Goal: Find specific page/section: Find specific page/section

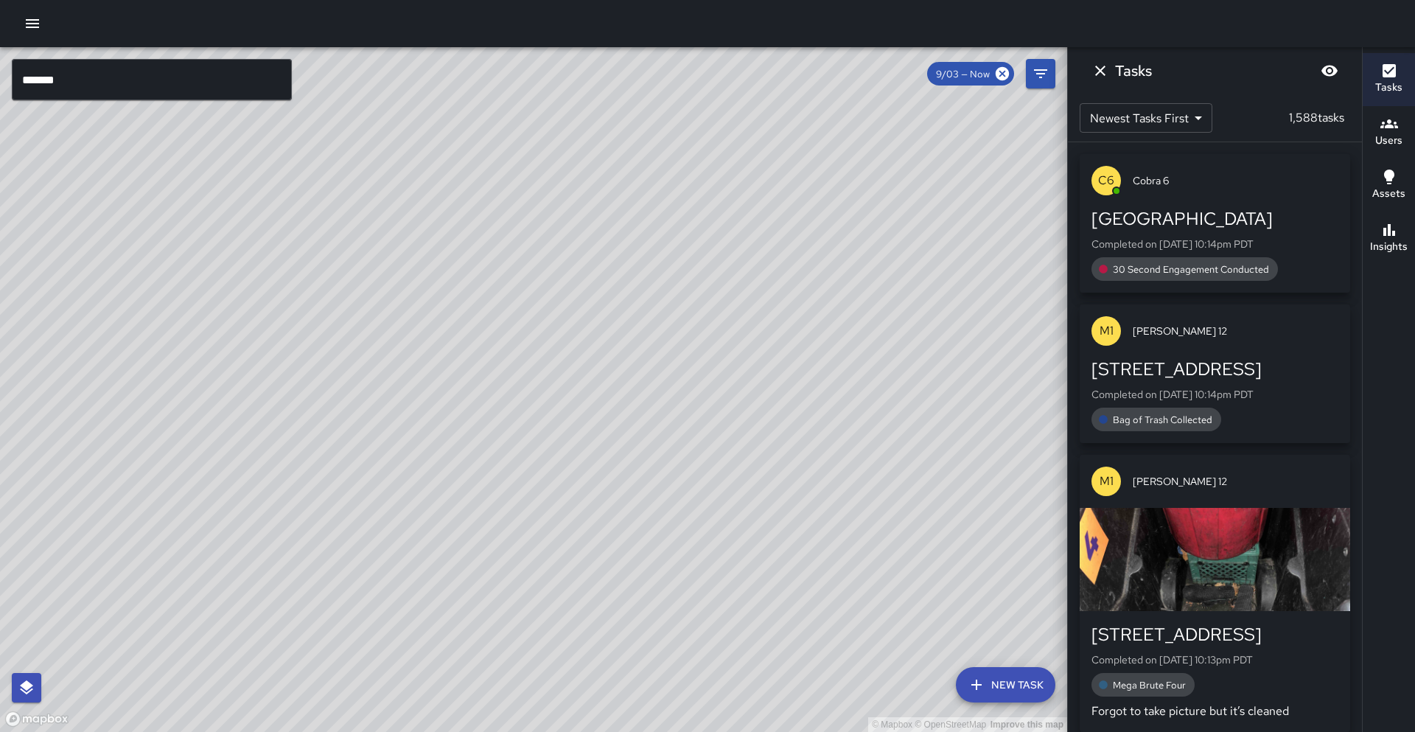
click at [161, 69] on input "******" at bounding box center [152, 79] width 280 height 41
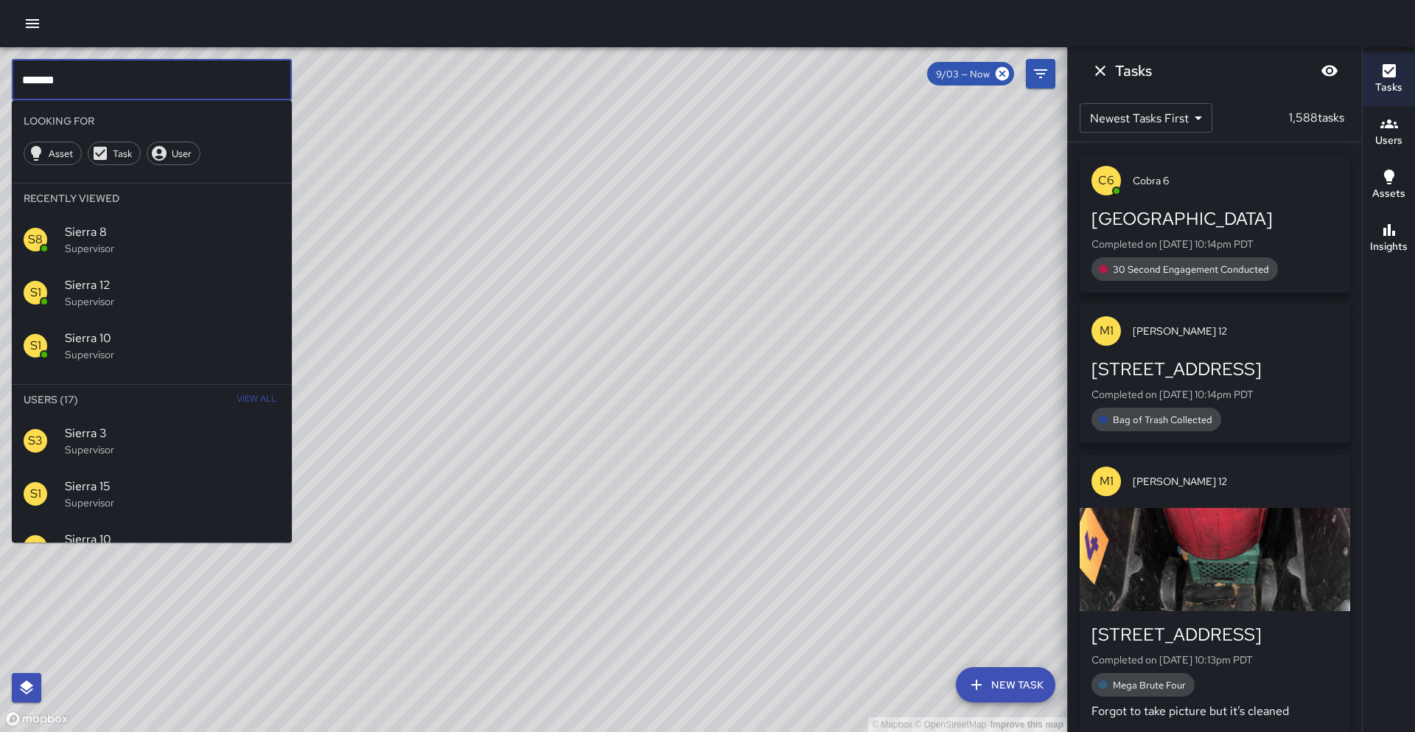
click at [158, 84] on input "******" at bounding box center [152, 79] width 280 height 41
drag, startPoint x: 223, startPoint y: 452, endPoint x: 215, endPoint y: 450, distance: 7.7
click at [223, 452] on p "Supervisor" at bounding box center [172, 449] width 215 height 15
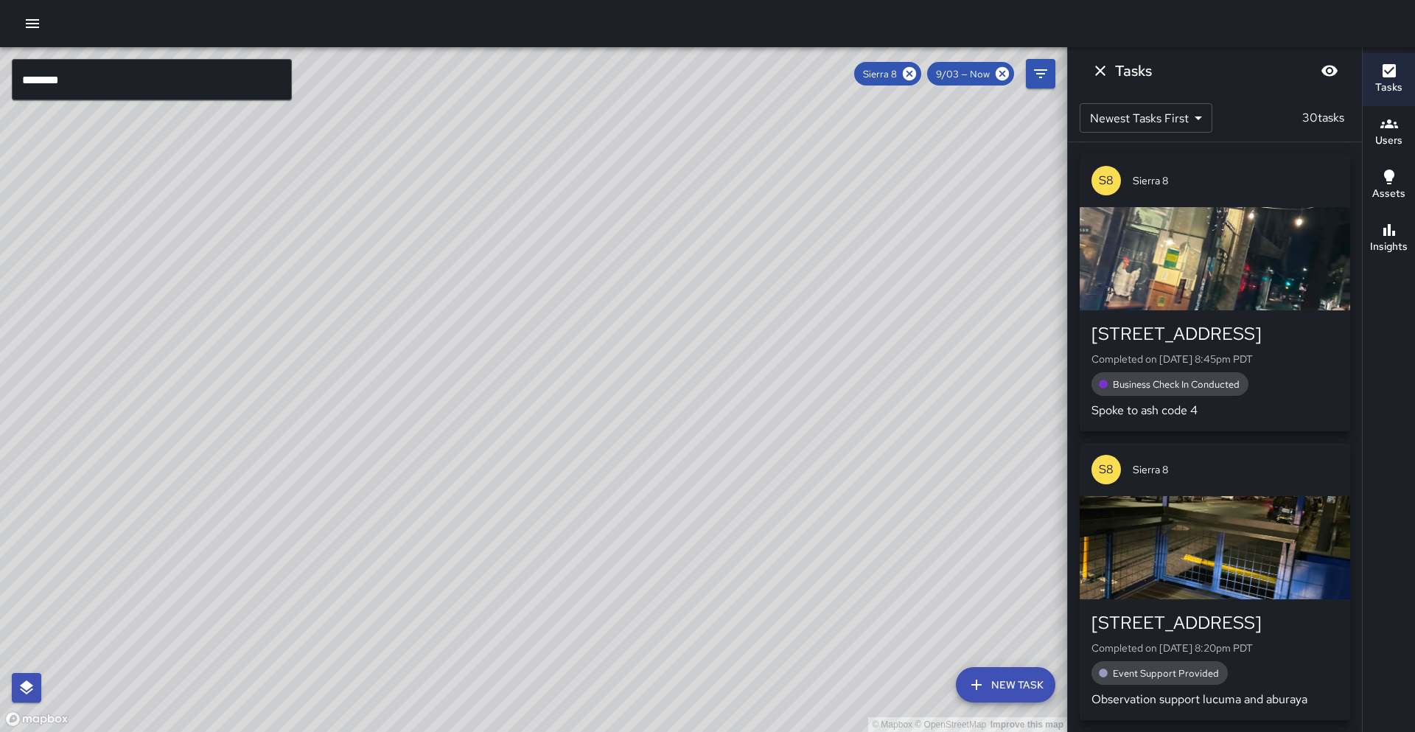
drag, startPoint x: 608, startPoint y: 349, endPoint x: 459, endPoint y: 567, distance: 264.1
click at [459, 567] on div "© Mapbox © OpenStreetMap Improve this map" at bounding box center [533, 389] width 1067 height 685
drag, startPoint x: 513, startPoint y: 452, endPoint x: 474, endPoint y: 544, distance: 100.0
click at [474, 544] on div "© Mapbox © OpenStreetMap Improve this map" at bounding box center [533, 389] width 1067 height 685
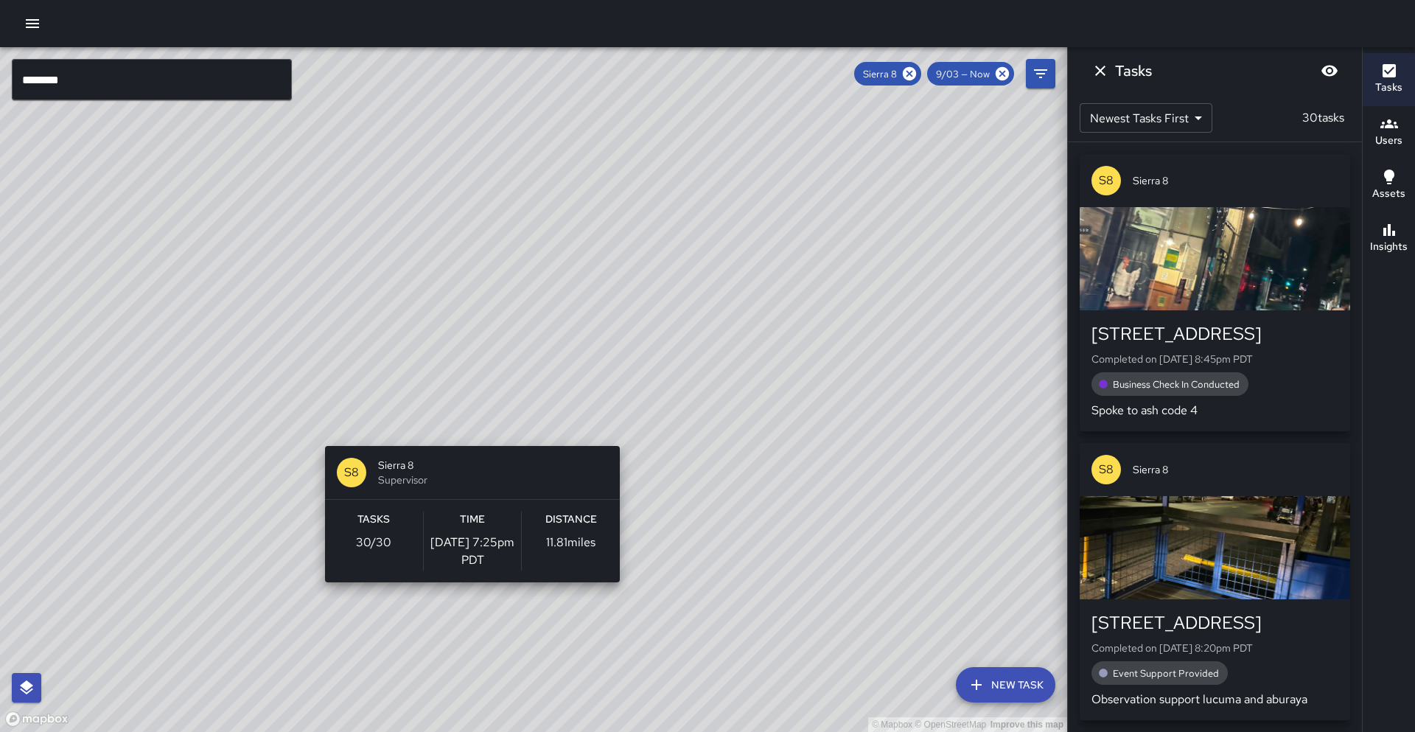
drag, startPoint x: 458, startPoint y: 444, endPoint x: 447, endPoint y: 452, distance: 13.6
click at [447, 452] on div "© Mapbox © OpenStreetMap Improve this map S8 Sierra 8 Supervisor Tasks 30 / 30 …" at bounding box center [533, 389] width 1067 height 685
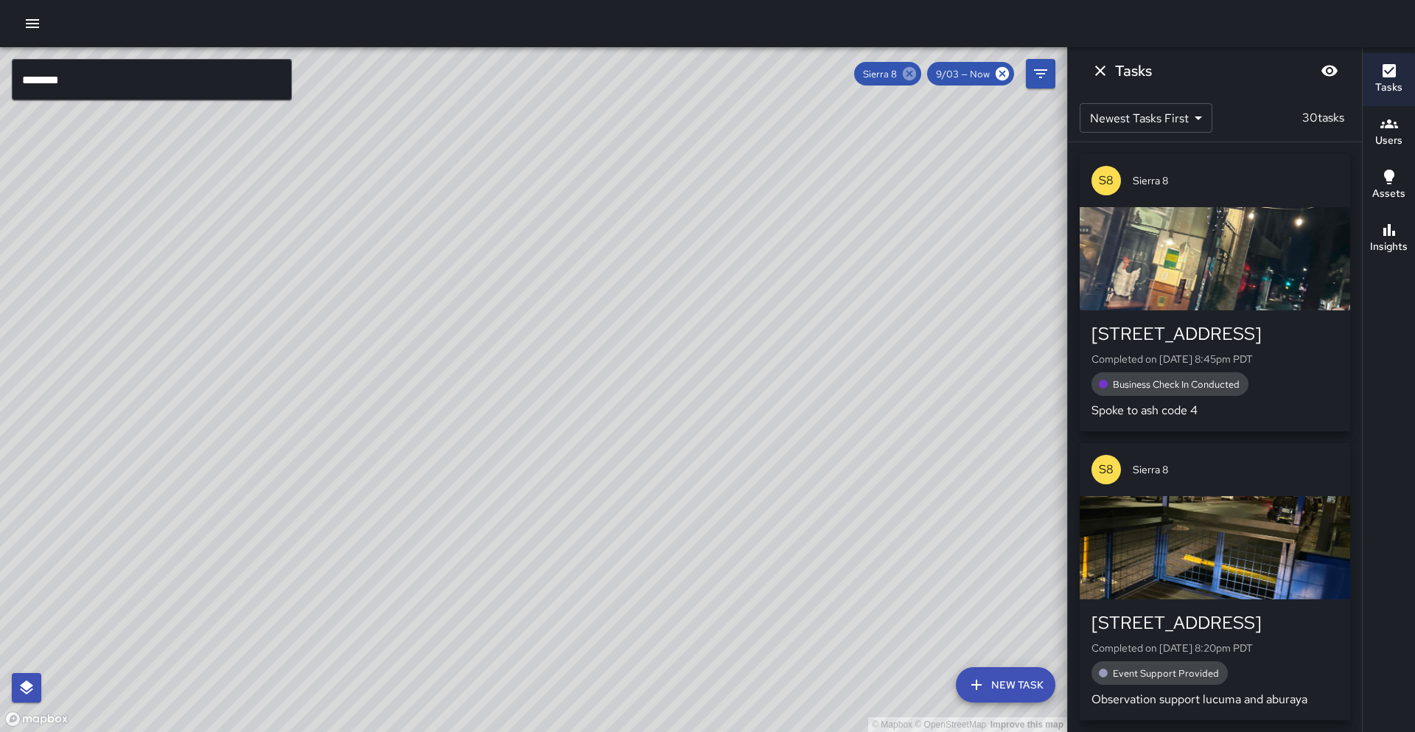
click at [910, 77] on icon at bounding box center [909, 73] width 13 height 13
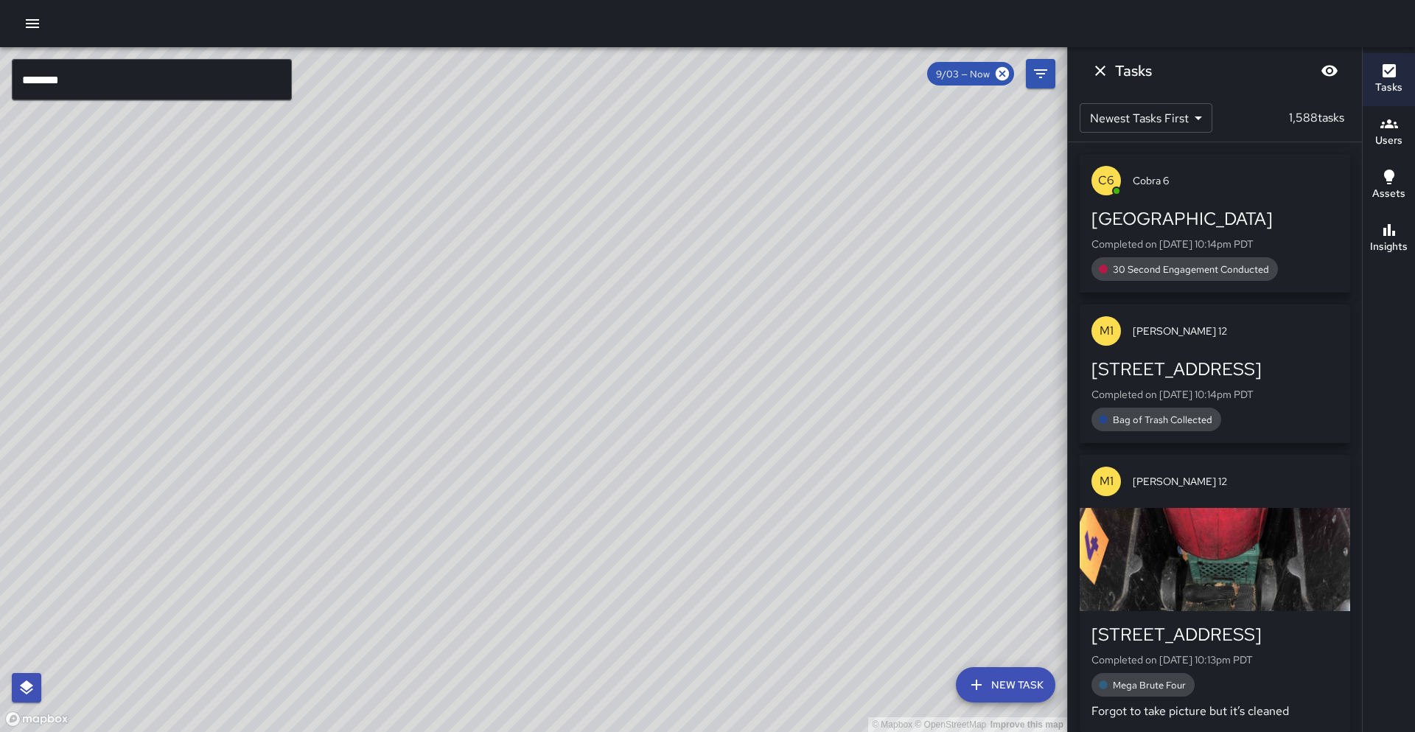
click at [128, 86] on input "********" at bounding box center [152, 79] width 280 height 41
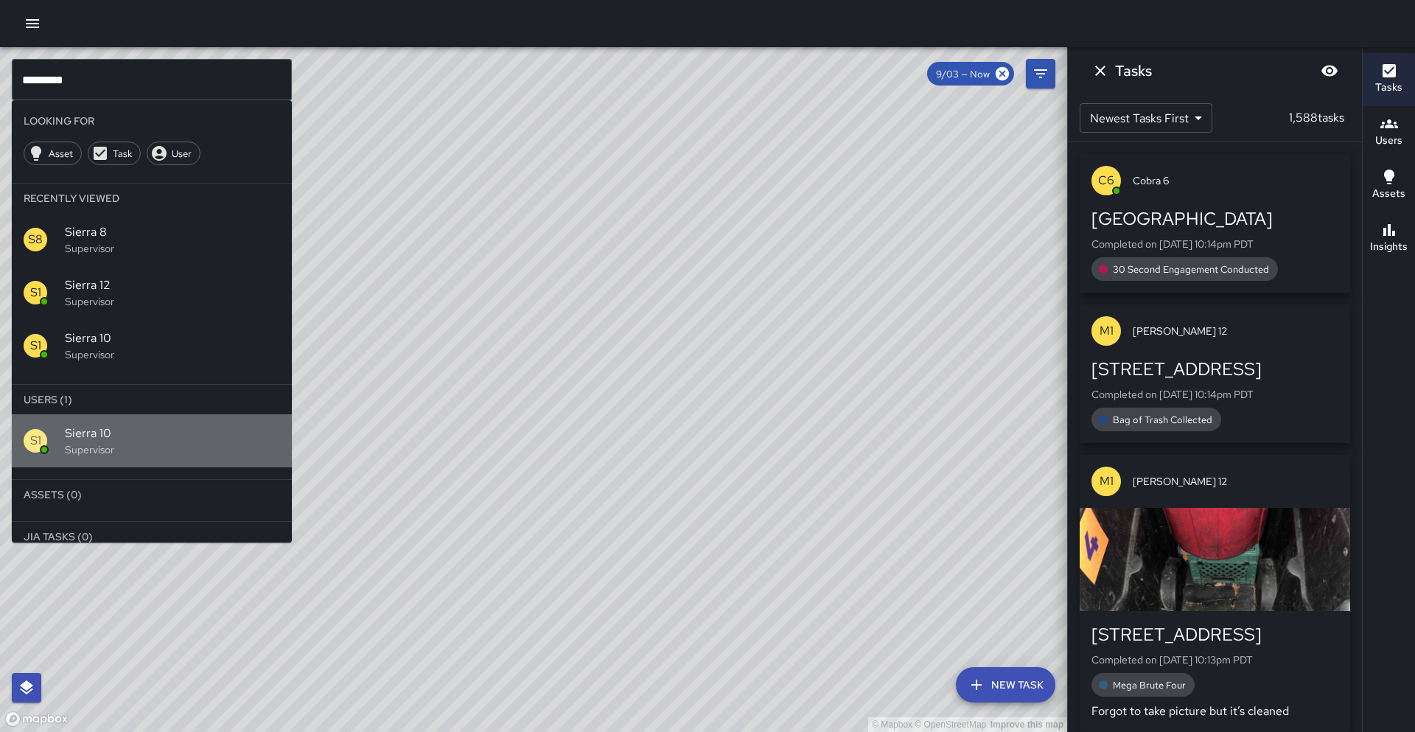
click at [151, 443] on p "Supervisor" at bounding box center [172, 449] width 215 height 15
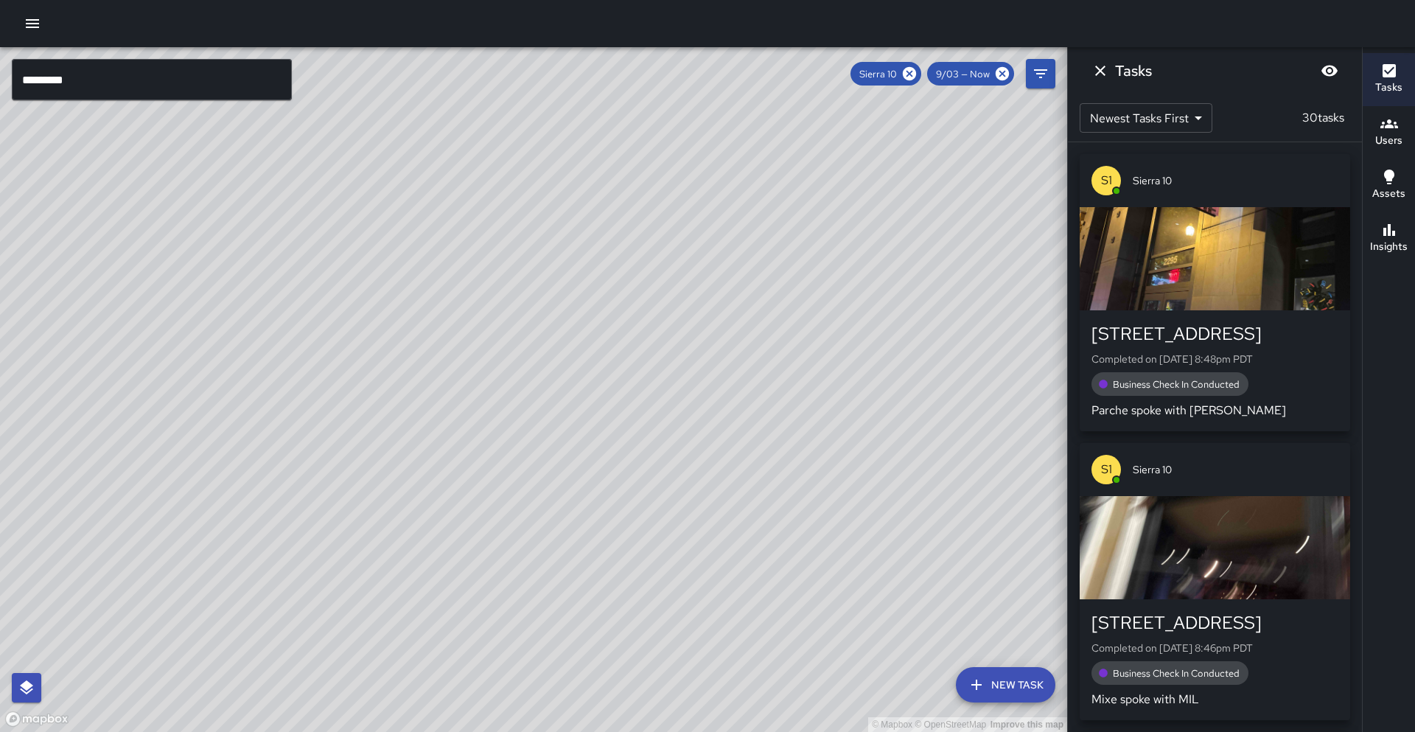
drag, startPoint x: 562, startPoint y: 250, endPoint x: 466, endPoint y: 396, distance: 175.6
click at [464, 399] on div "© Mapbox © OpenStreetMap Improve this map" at bounding box center [533, 389] width 1067 height 685
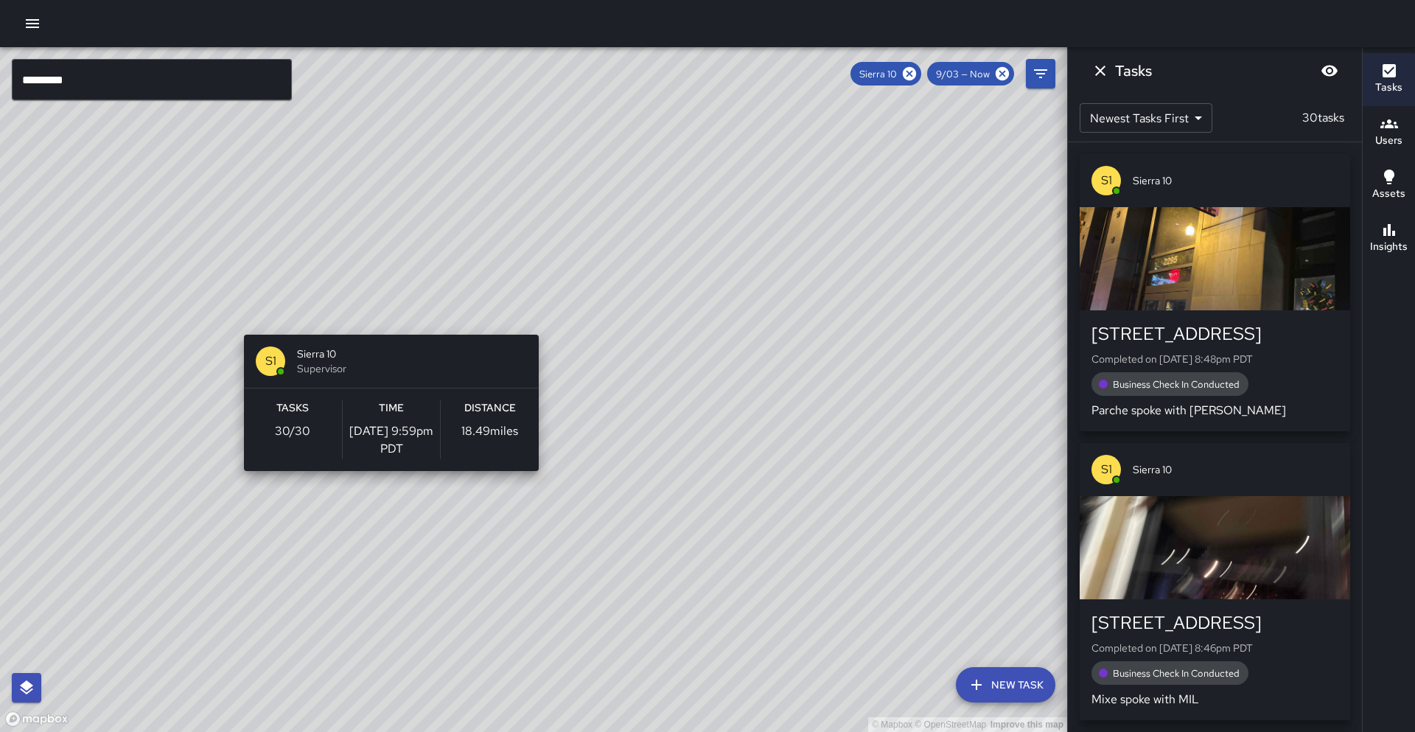
click at [385, 326] on div "© Mapbox © OpenStreetMap Improve this map S1 Sierra 10 Supervisor Tasks 30 / 30…" at bounding box center [533, 389] width 1067 height 685
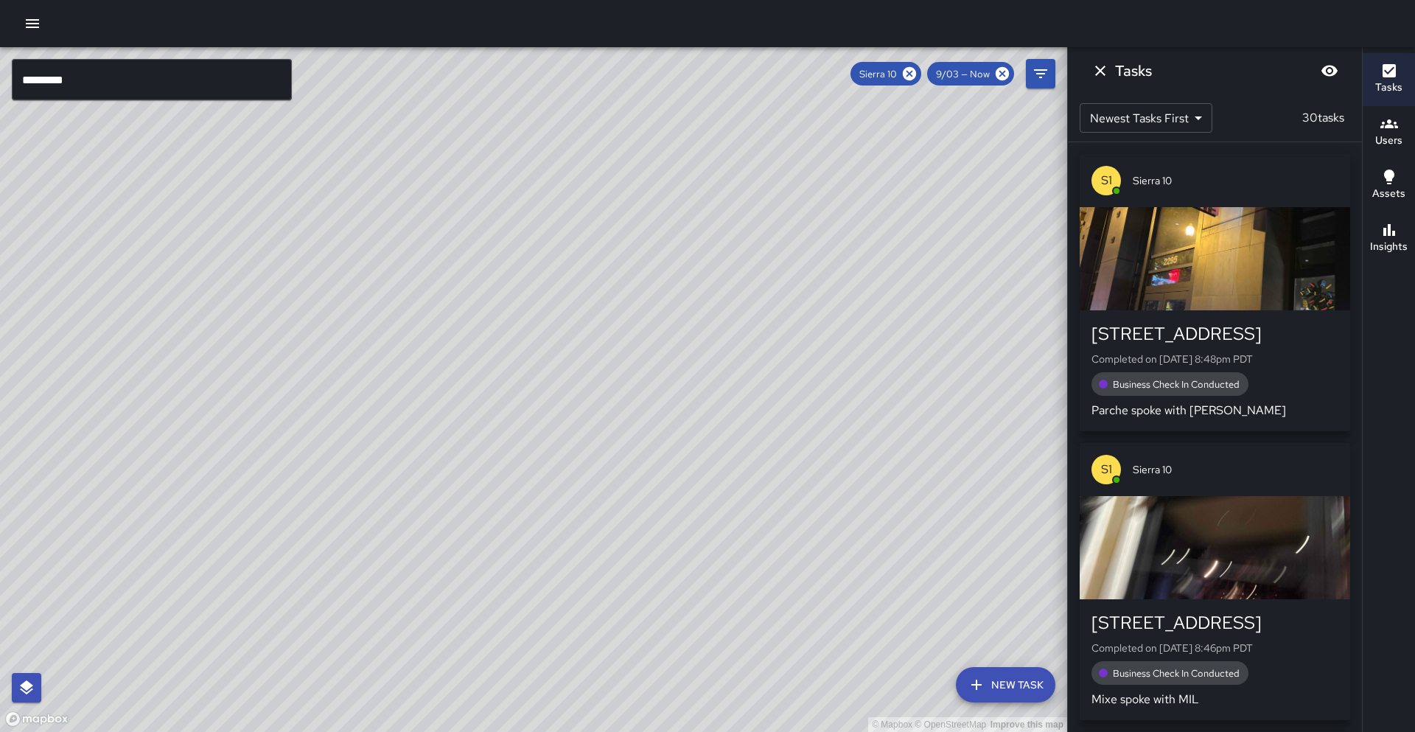
click at [1377, 237] on div "Insights" at bounding box center [1389, 238] width 38 height 34
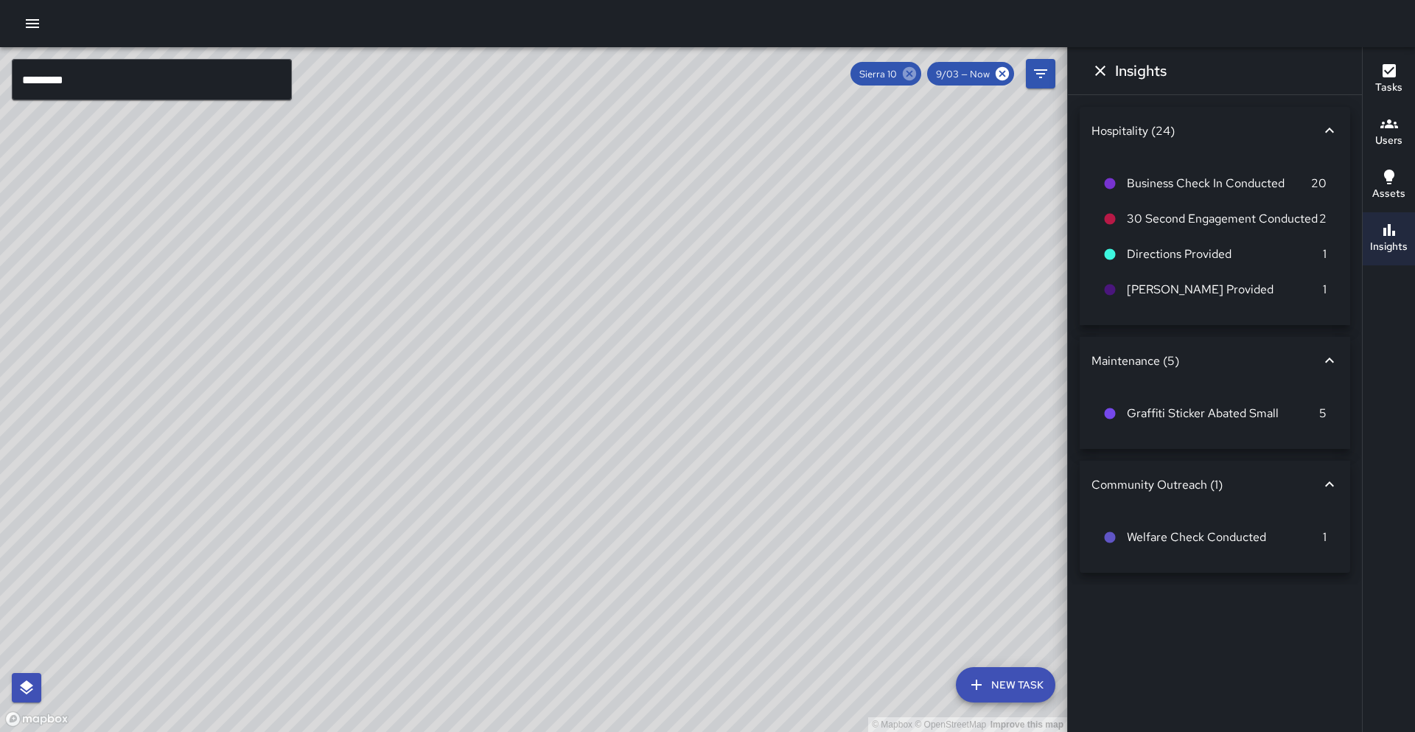
click at [912, 74] on icon at bounding box center [909, 73] width 13 height 13
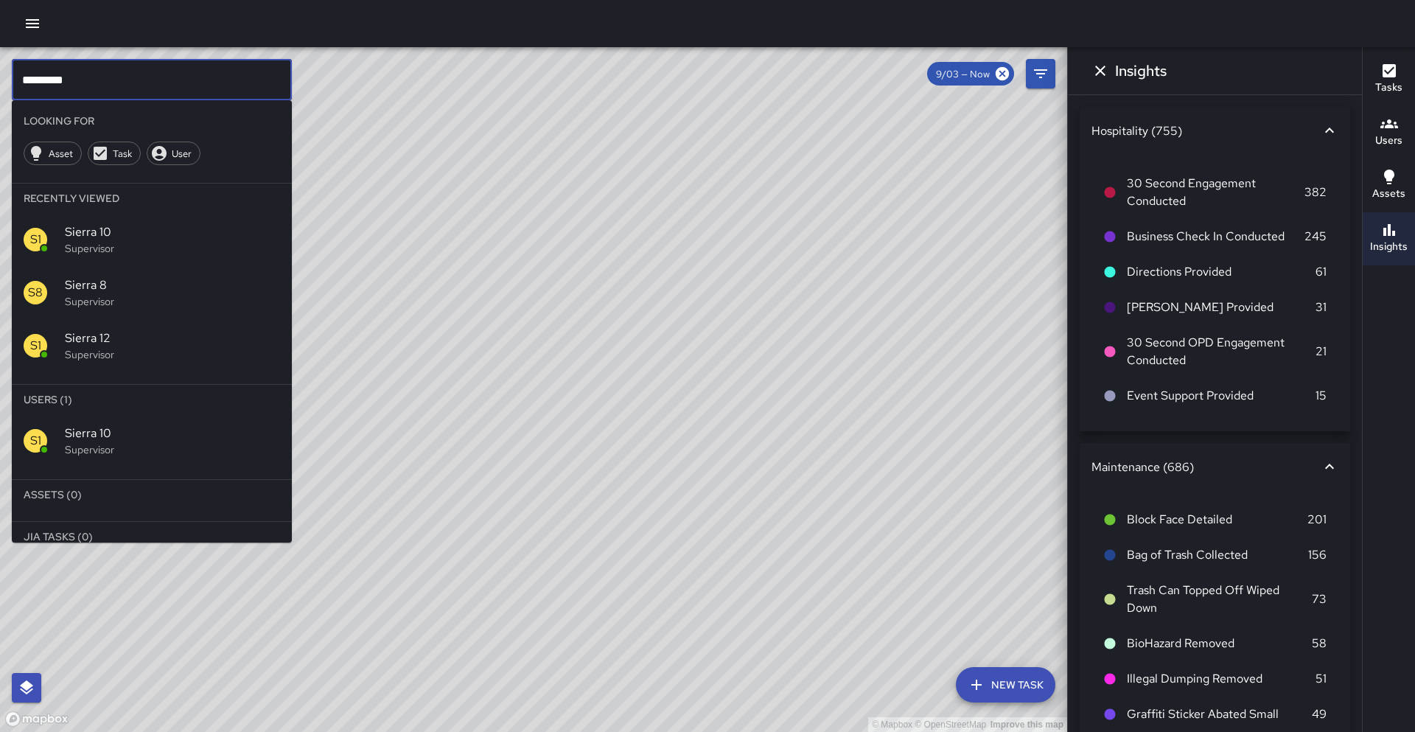
click at [229, 83] on input "*********" at bounding box center [152, 79] width 280 height 41
click at [216, 433] on span "Sierra 8" at bounding box center [172, 433] width 215 height 18
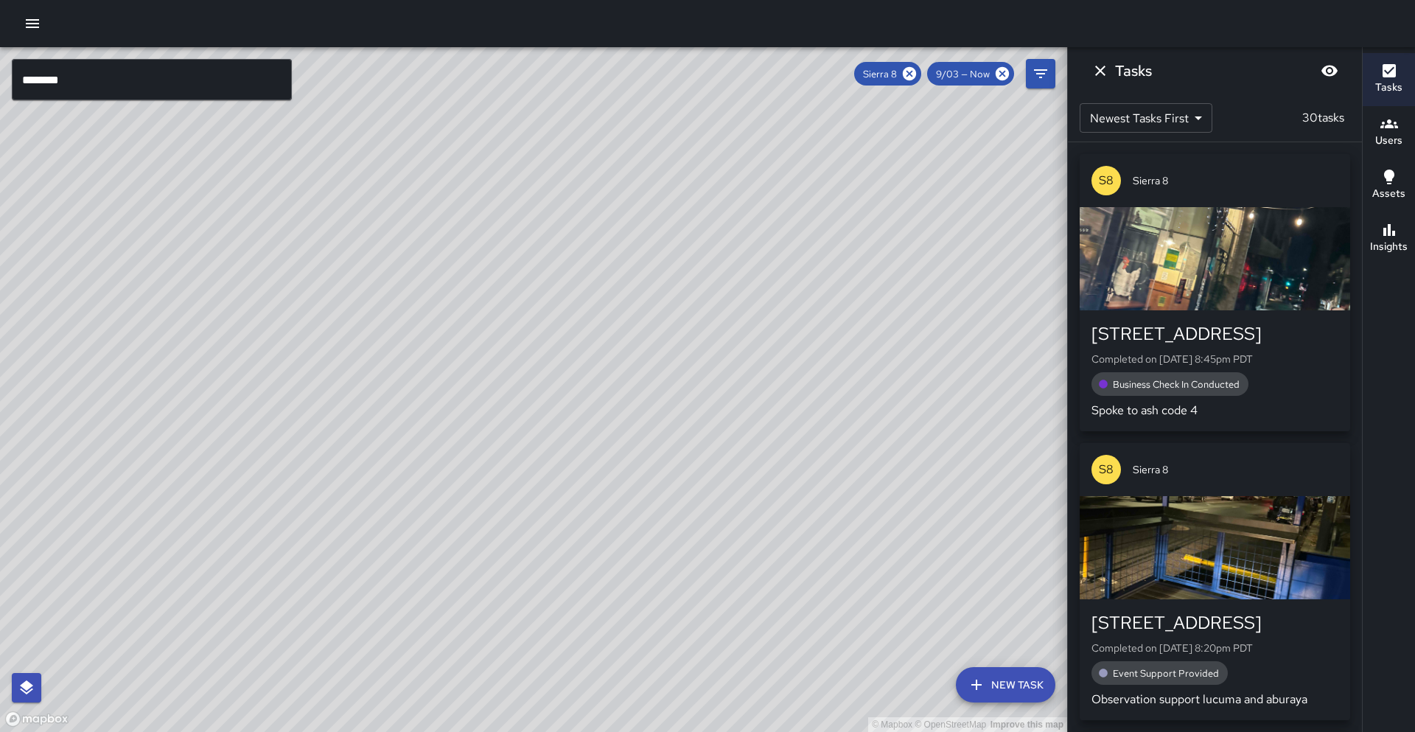
drag, startPoint x: 577, startPoint y: 424, endPoint x: 676, endPoint y: 176, distance: 267.2
click at [676, 172] on div "© Mapbox © OpenStreetMap Improve this map" at bounding box center [533, 389] width 1067 height 685
drag, startPoint x: 663, startPoint y: 326, endPoint x: 720, endPoint y: 254, distance: 91.8
click at [721, 254] on div "© Mapbox © OpenStreetMap Improve this map" at bounding box center [533, 389] width 1067 height 685
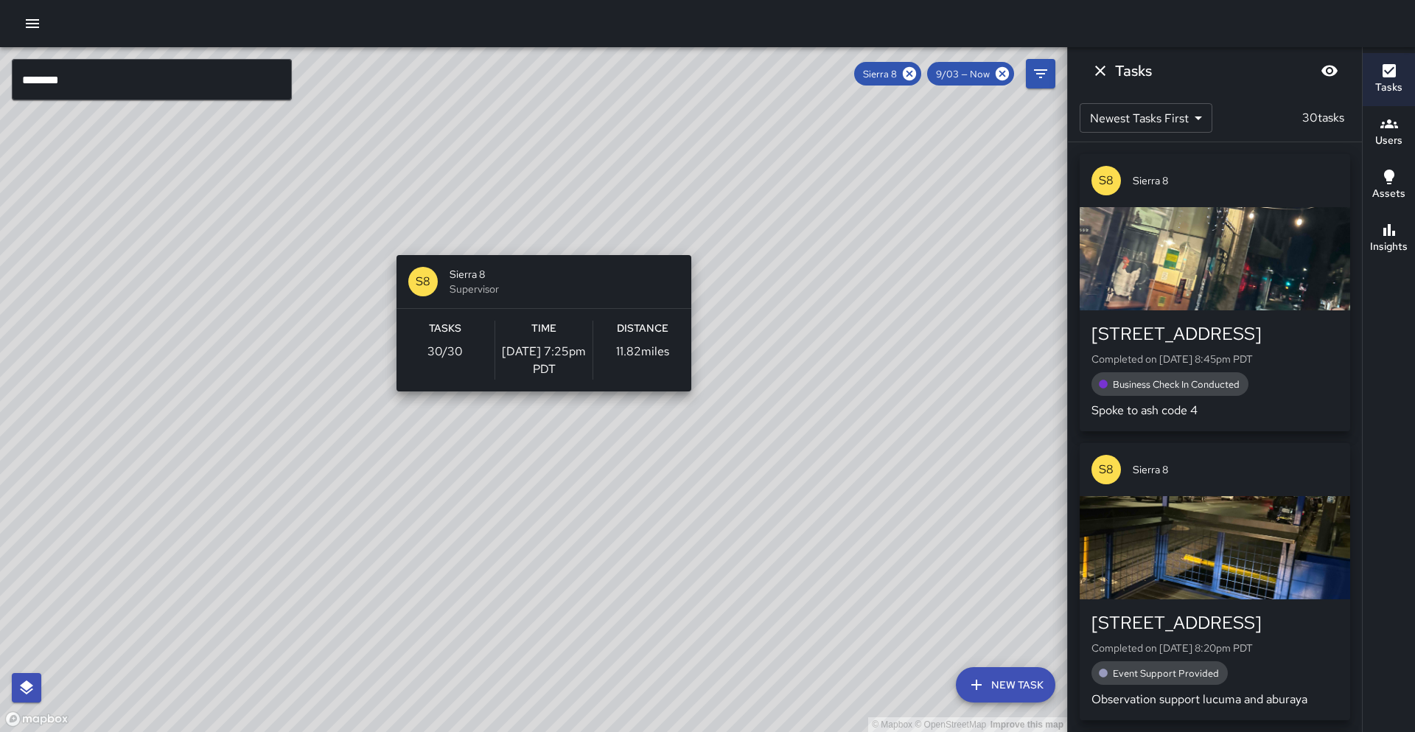
click at [538, 246] on div "© Mapbox © OpenStreetMap Improve this map S8 Sierra 8 Supervisor Tasks 30 / 30 …" at bounding box center [533, 389] width 1067 height 685
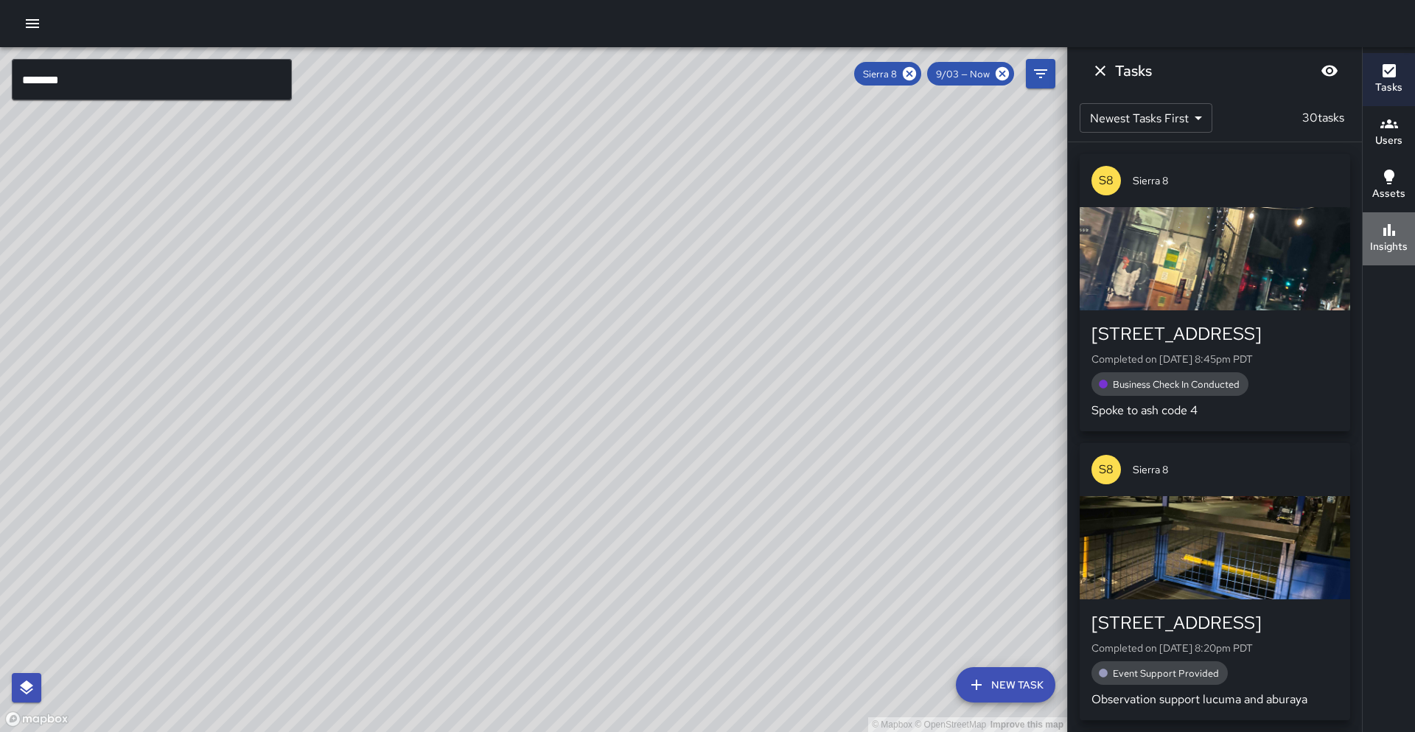
click at [1402, 243] on h6 "Insights" at bounding box center [1389, 247] width 38 height 16
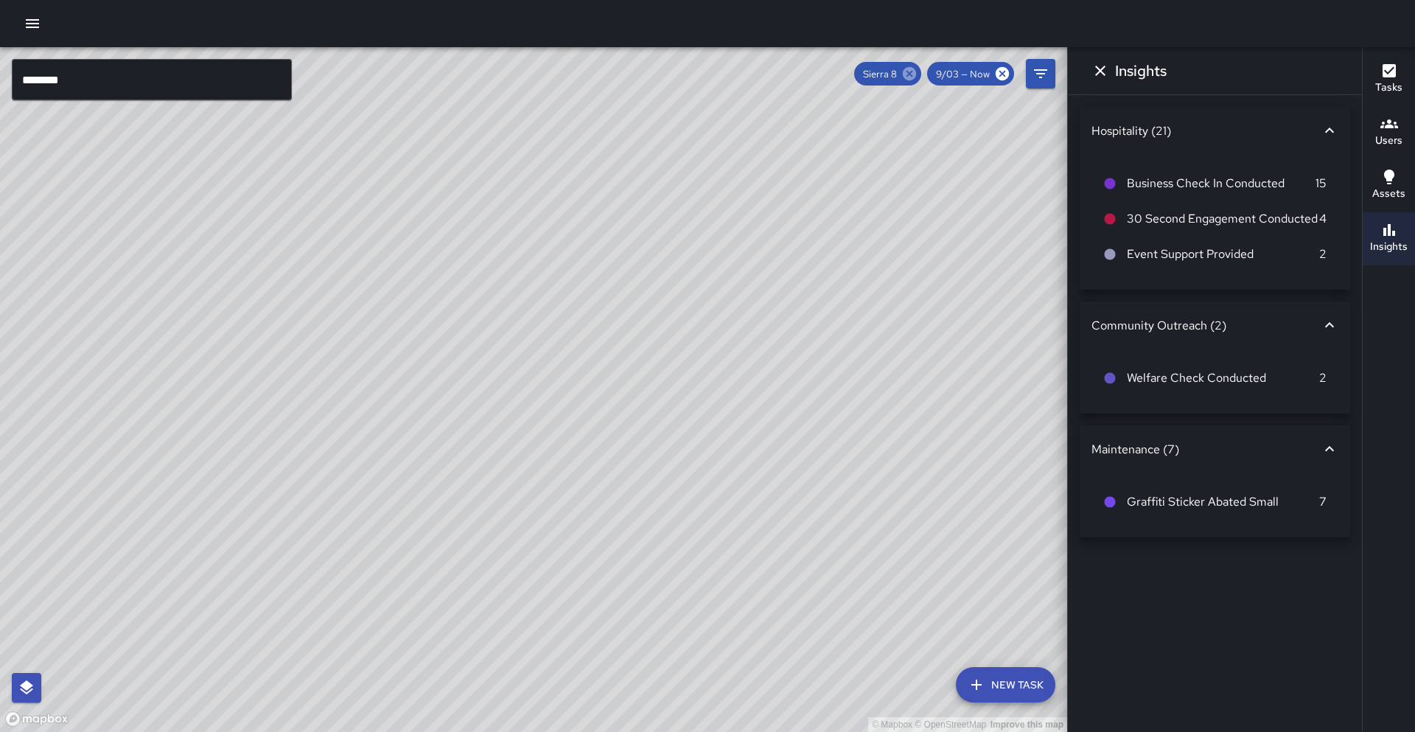
drag, startPoint x: 911, startPoint y: 74, endPoint x: 724, endPoint y: 101, distance: 189.0
click at [911, 74] on icon at bounding box center [909, 74] width 16 height 16
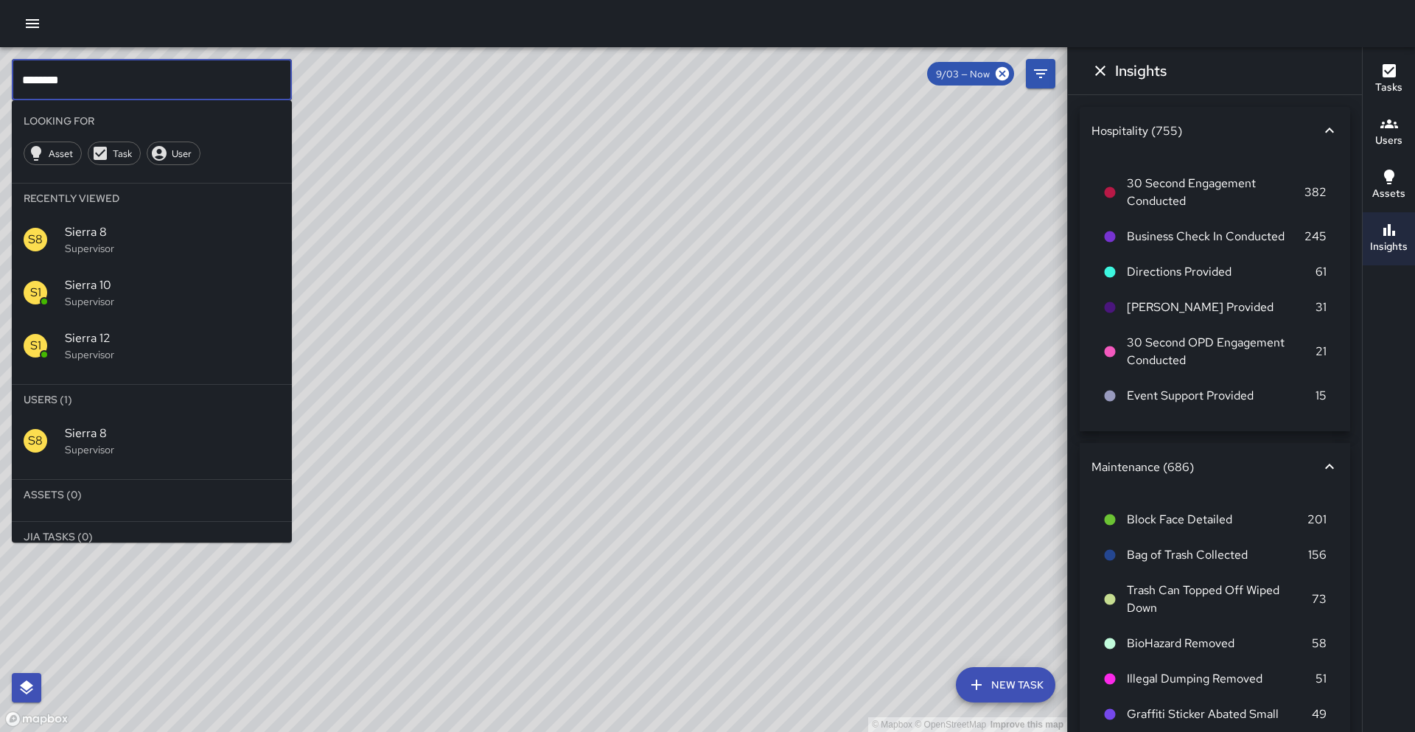
click at [110, 76] on input "********" at bounding box center [152, 79] width 280 height 41
click at [226, 447] on p "Supervisor" at bounding box center [172, 449] width 215 height 15
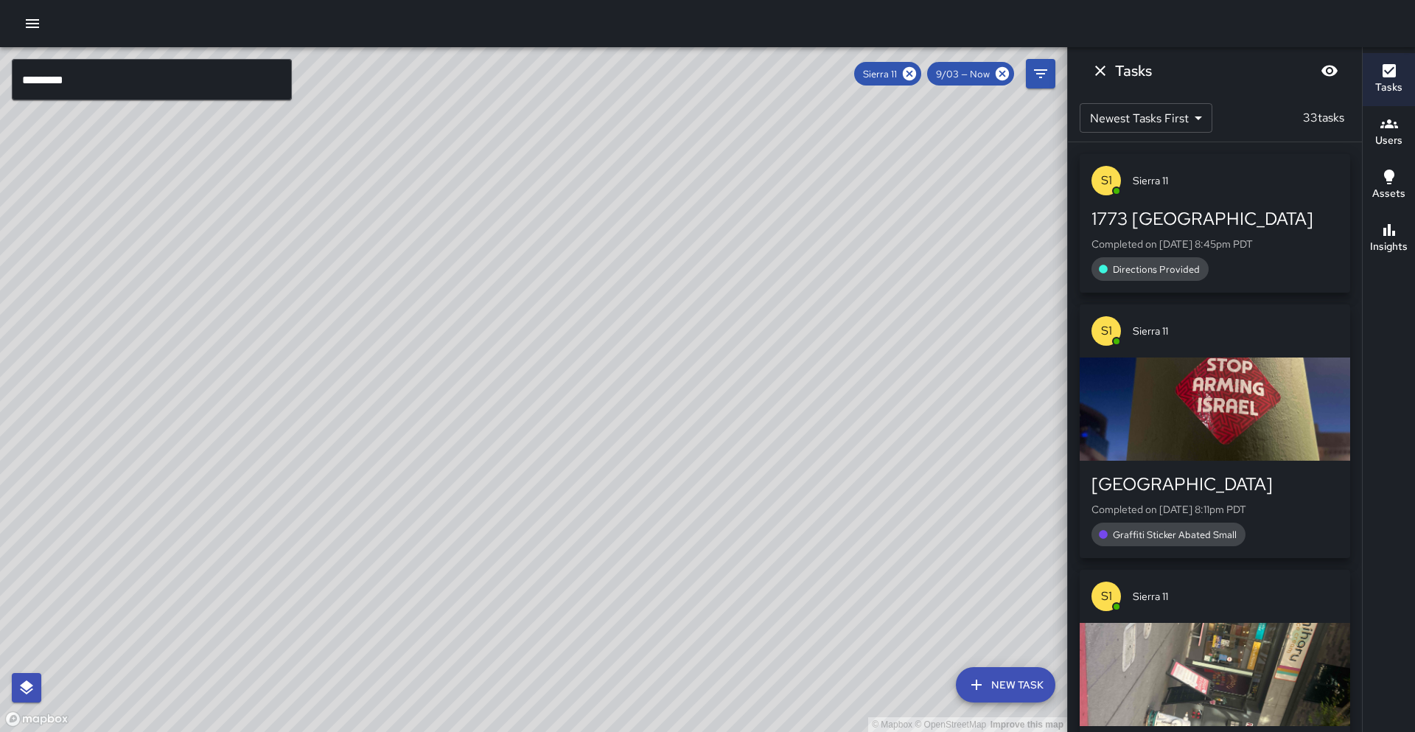
drag, startPoint x: 584, startPoint y: 368, endPoint x: 561, endPoint y: 458, distance: 92.9
click at [561, 458] on div "© Mapbox © OpenStreetMap Improve this map S1 Sierra 11 Supervisor Tasks 33 / 33…" at bounding box center [533, 389] width 1067 height 685
drag, startPoint x: 531, startPoint y: 225, endPoint x: 433, endPoint y: 367, distance: 171.7
click at [433, 367] on div "© Mapbox © OpenStreetMap Improve this map" at bounding box center [533, 389] width 1067 height 685
click at [1375, 234] on div "Insights" at bounding box center [1389, 238] width 38 height 34
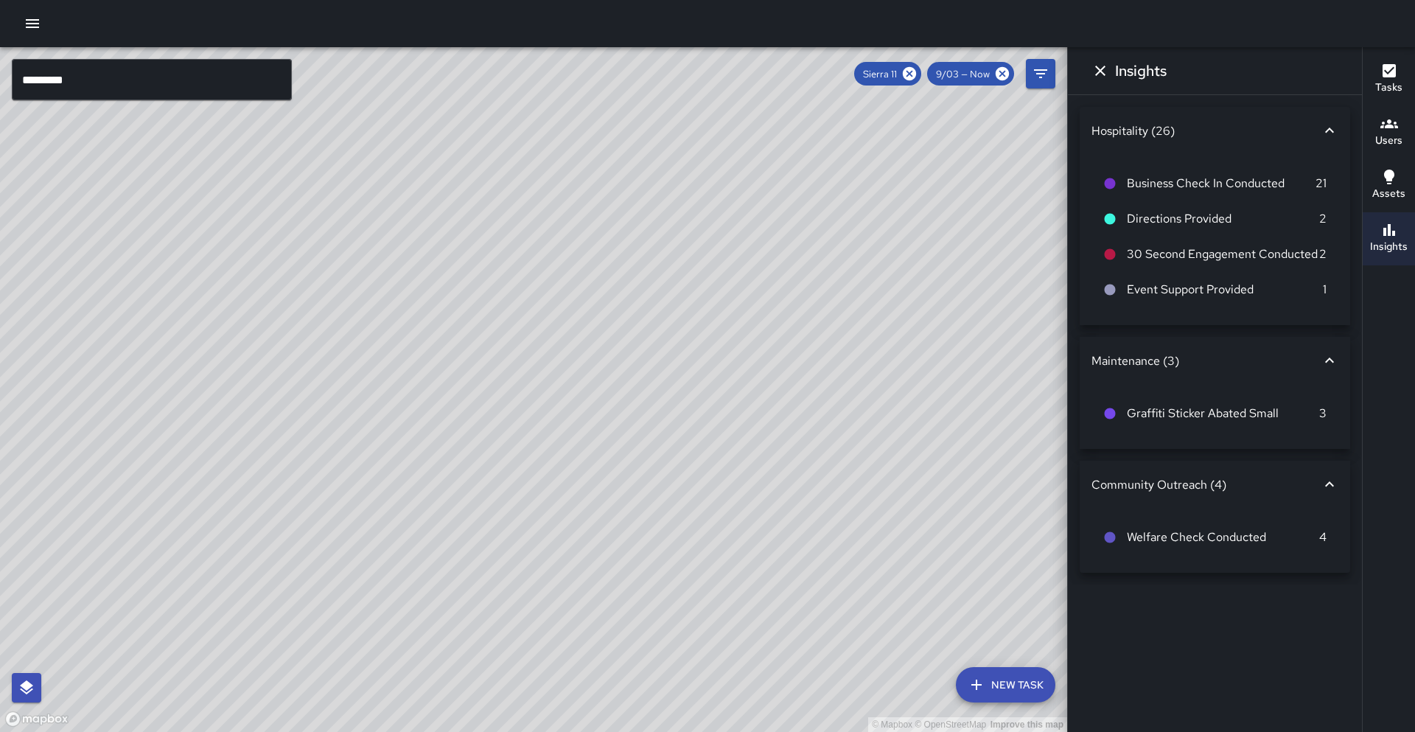
click at [1388, 77] on icon "button" at bounding box center [1388, 70] width 13 height 13
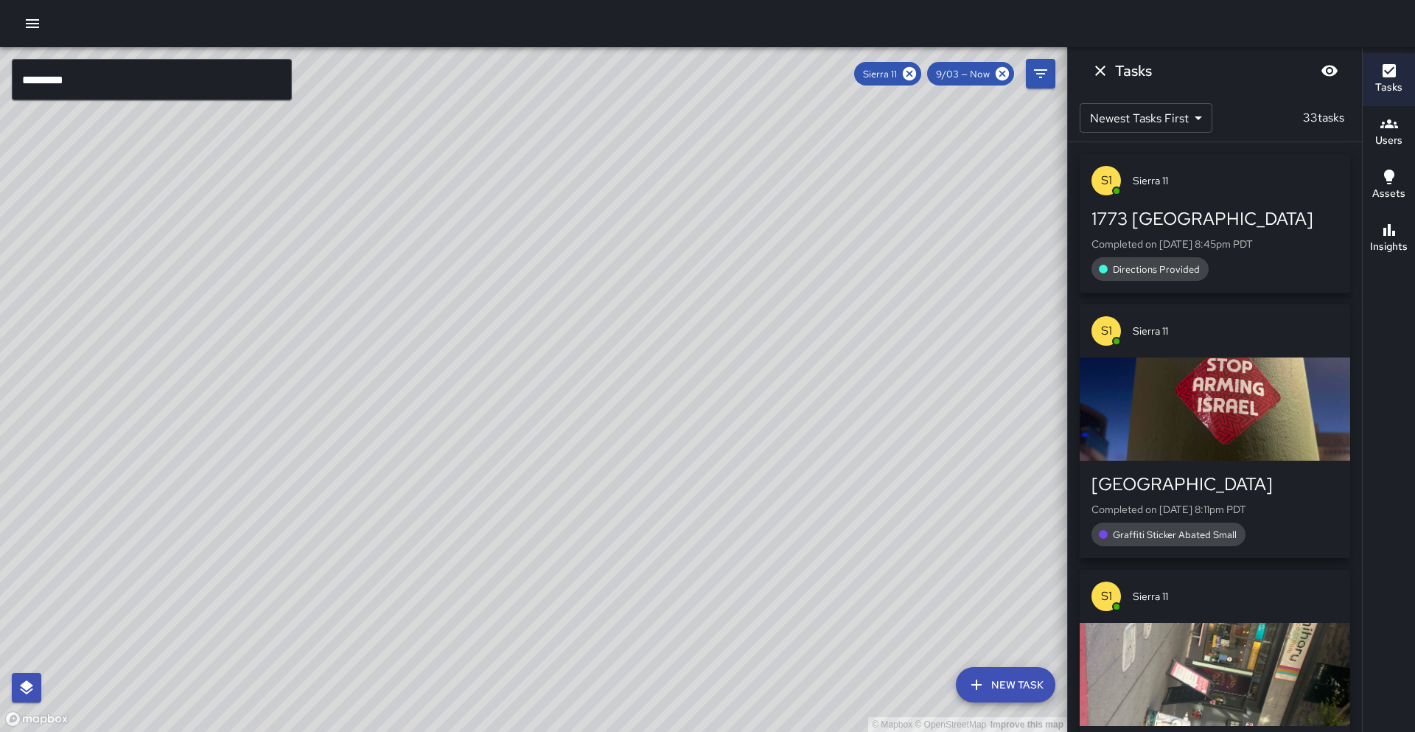
click at [909, 74] on icon at bounding box center [909, 73] width 13 height 13
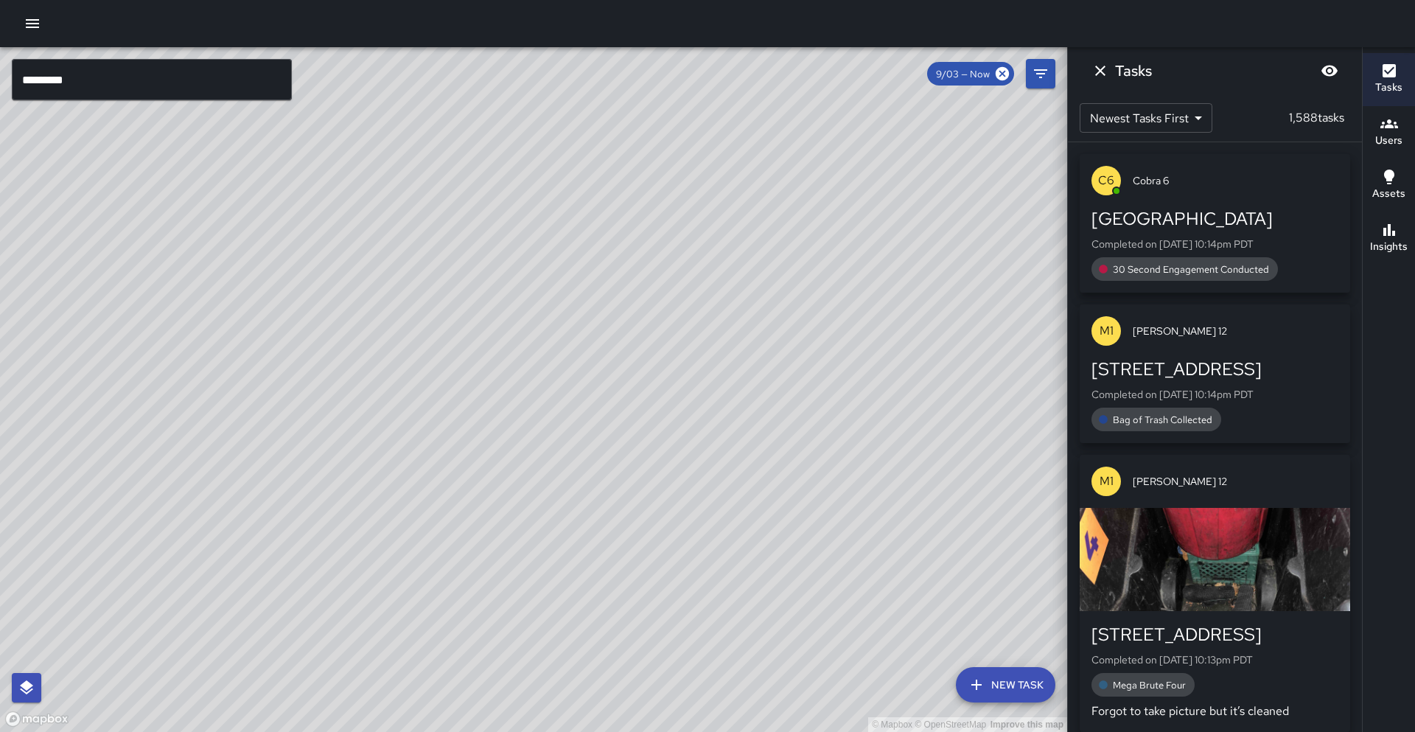
click at [84, 83] on input "*********" at bounding box center [152, 79] width 280 height 41
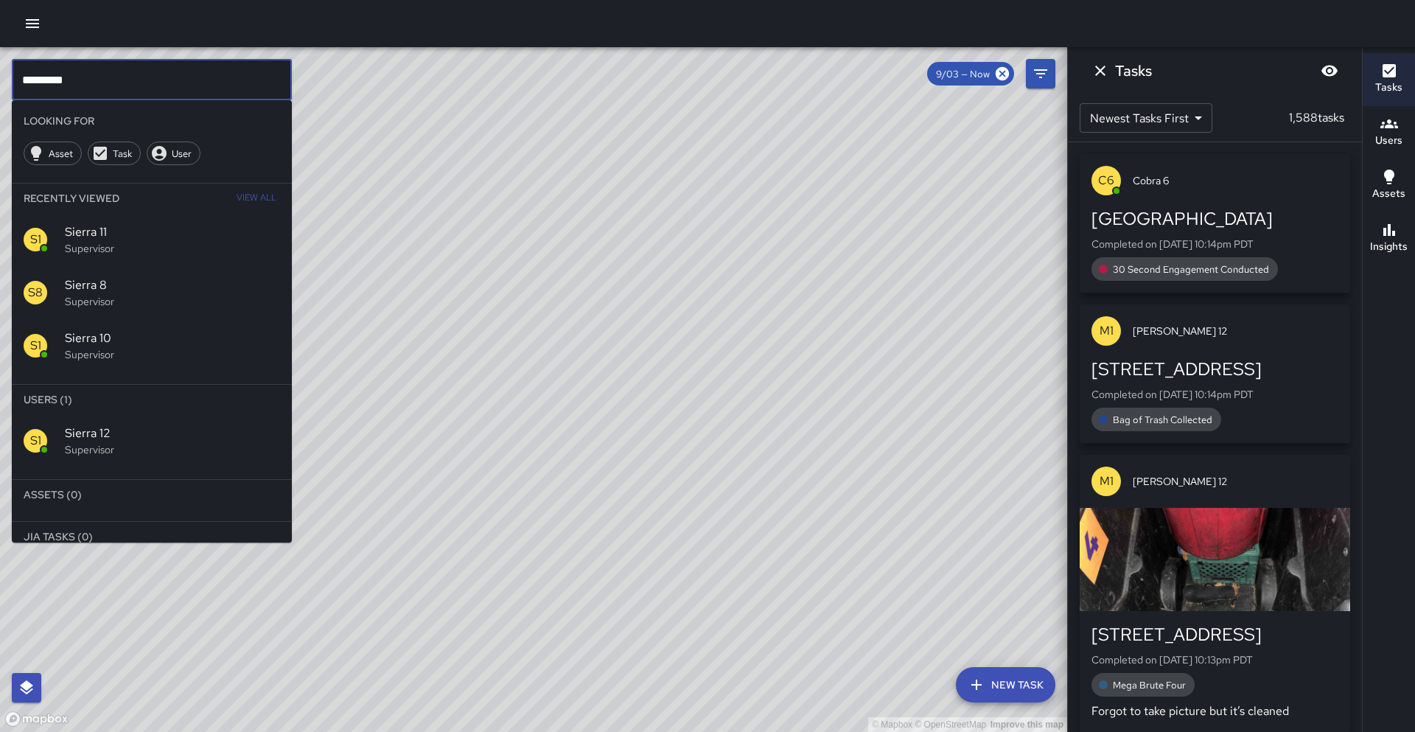
type input "*********"
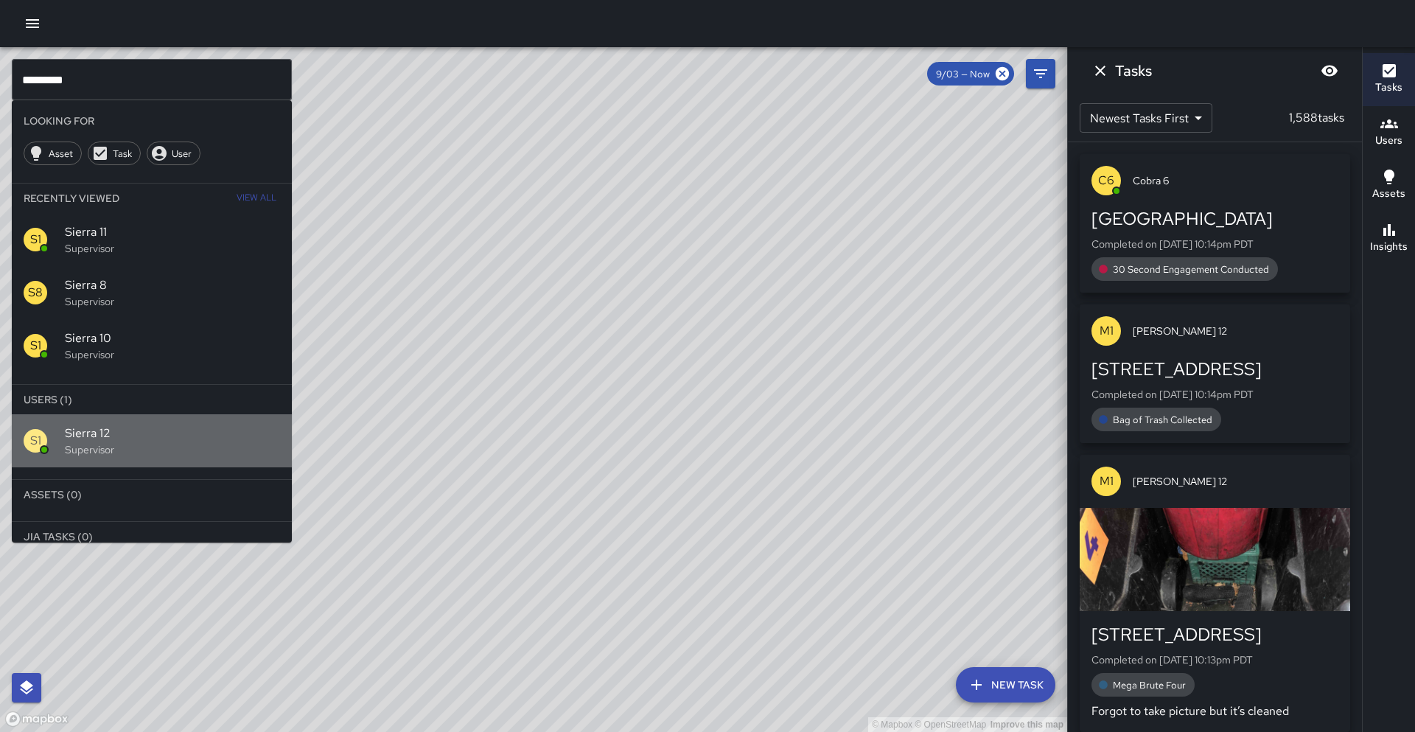
click at [116, 444] on p "Supervisor" at bounding box center [172, 449] width 215 height 15
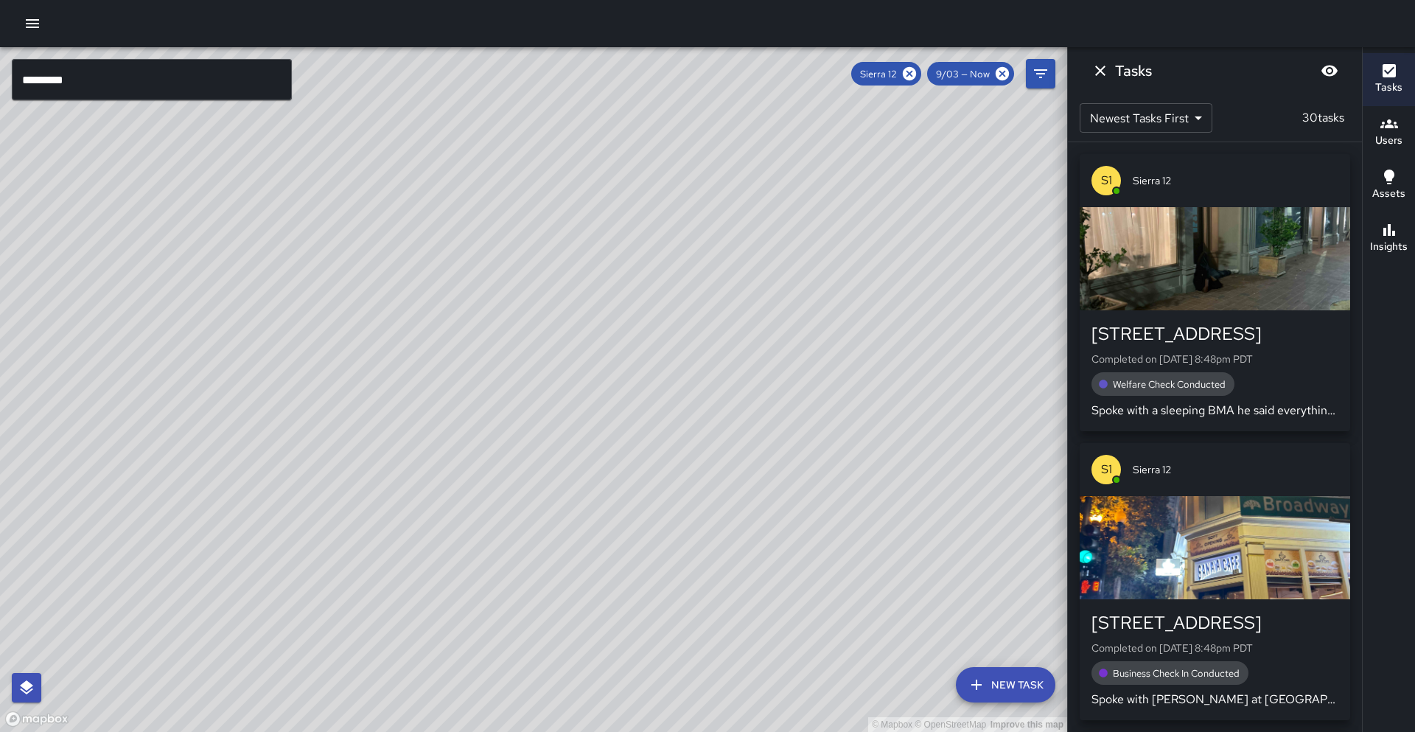
drag, startPoint x: 496, startPoint y: 480, endPoint x: 606, endPoint y: 287, distance: 222.5
click at [606, 287] on div "© Mapbox © OpenStreetMap Improve this map" at bounding box center [533, 389] width 1067 height 685
drag, startPoint x: 543, startPoint y: 410, endPoint x: 572, endPoint y: 369, distance: 50.3
click at [572, 369] on div "© Mapbox © OpenStreetMap Improve this map" at bounding box center [533, 389] width 1067 height 685
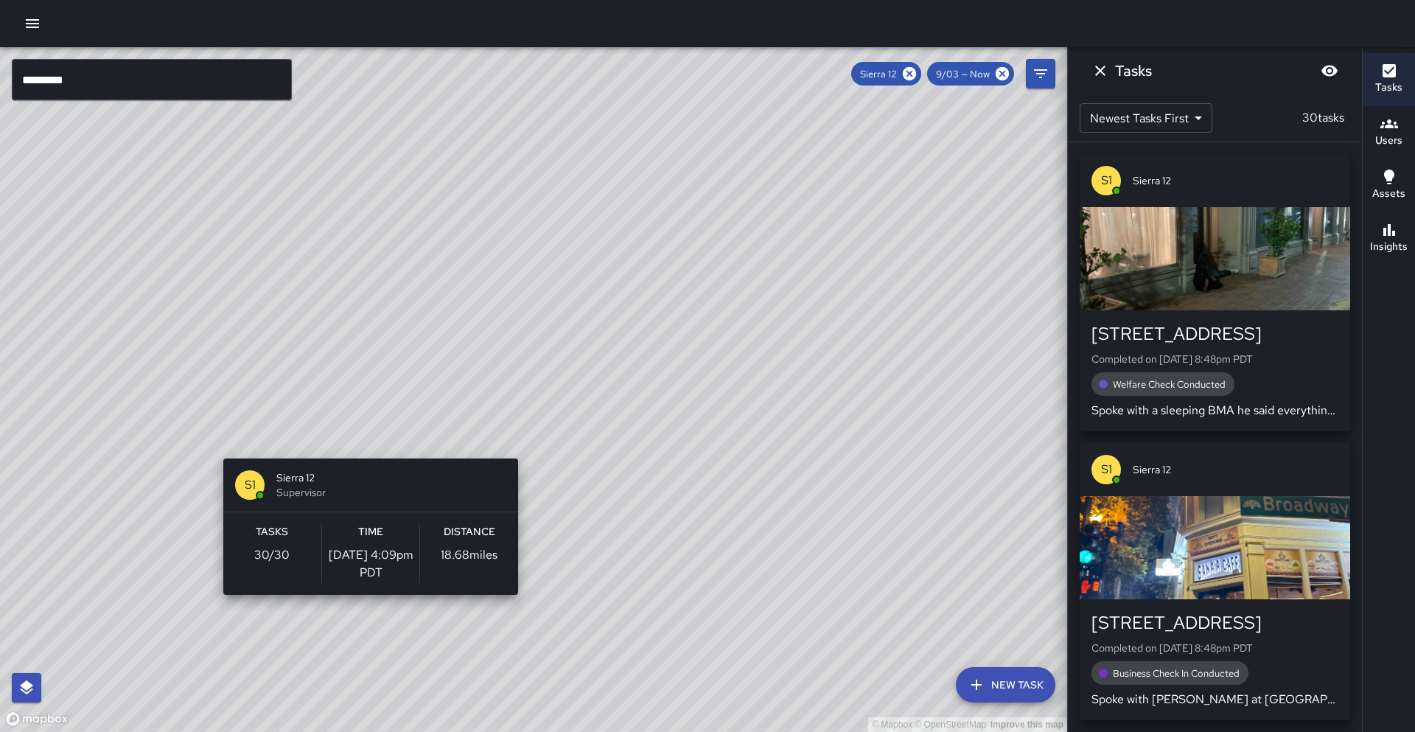
click at [365, 450] on div "© Mapbox © OpenStreetMap Improve this map S1 Sierra 12 Supervisor Tasks 30 / 30…" at bounding box center [533, 389] width 1067 height 685
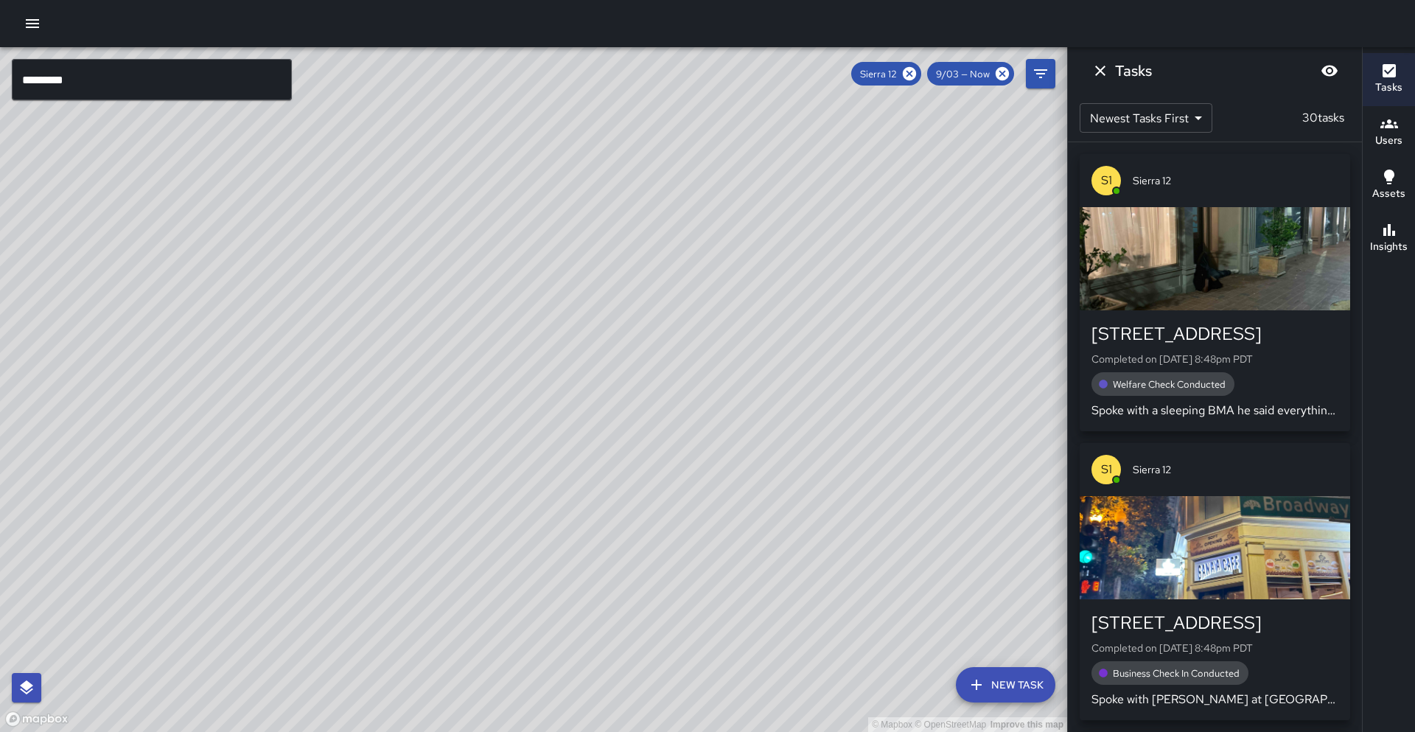
click at [1393, 245] on h6 "Insights" at bounding box center [1389, 247] width 38 height 16
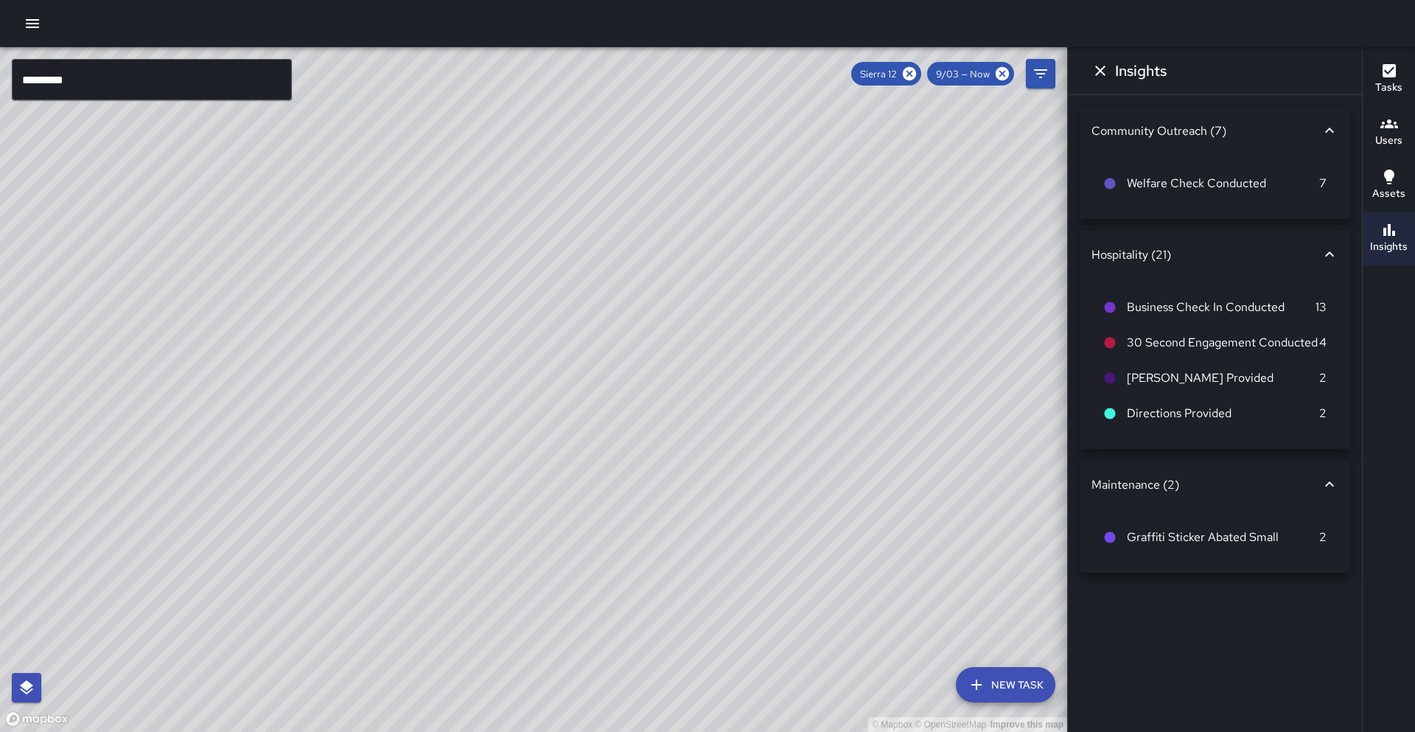
click at [1406, 94] on button "Tasks" at bounding box center [1389, 79] width 52 height 53
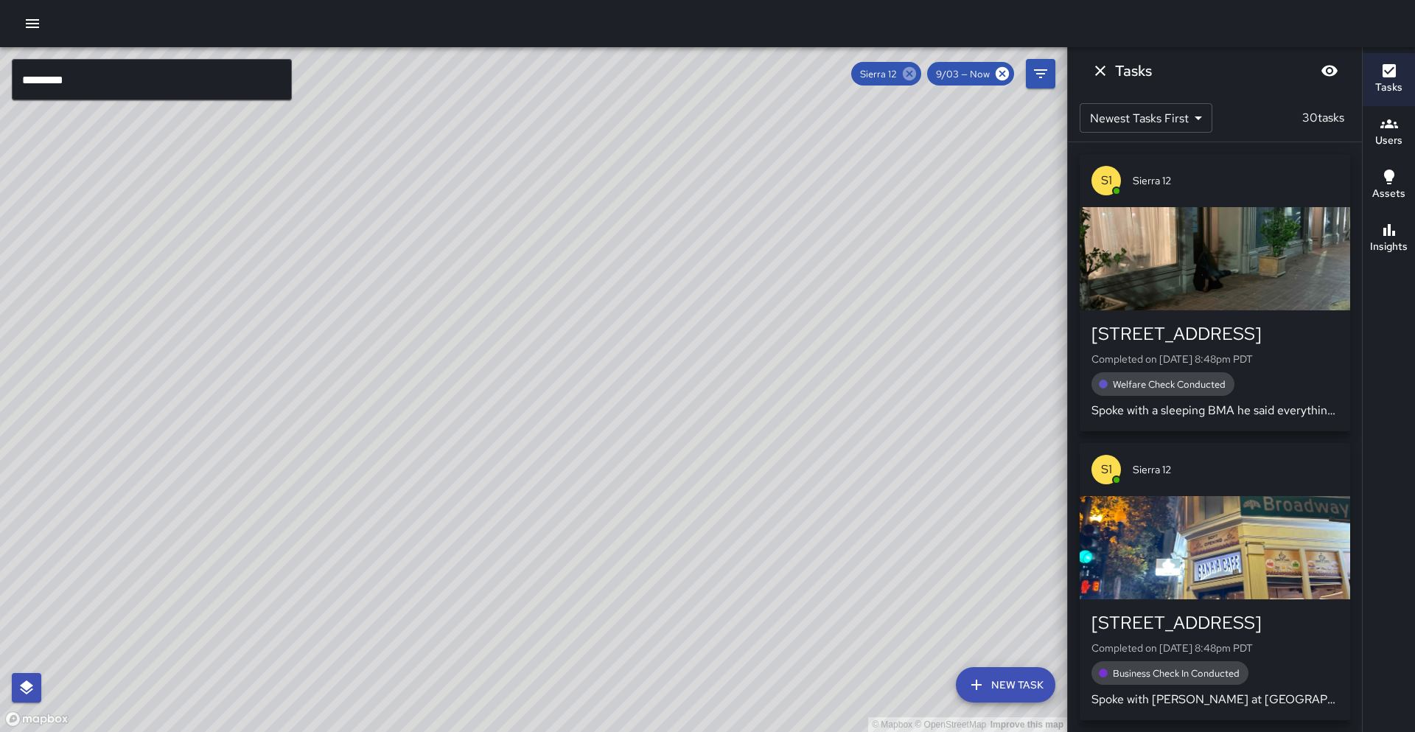
click at [914, 76] on icon at bounding box center [909, 73] width 13 height 13
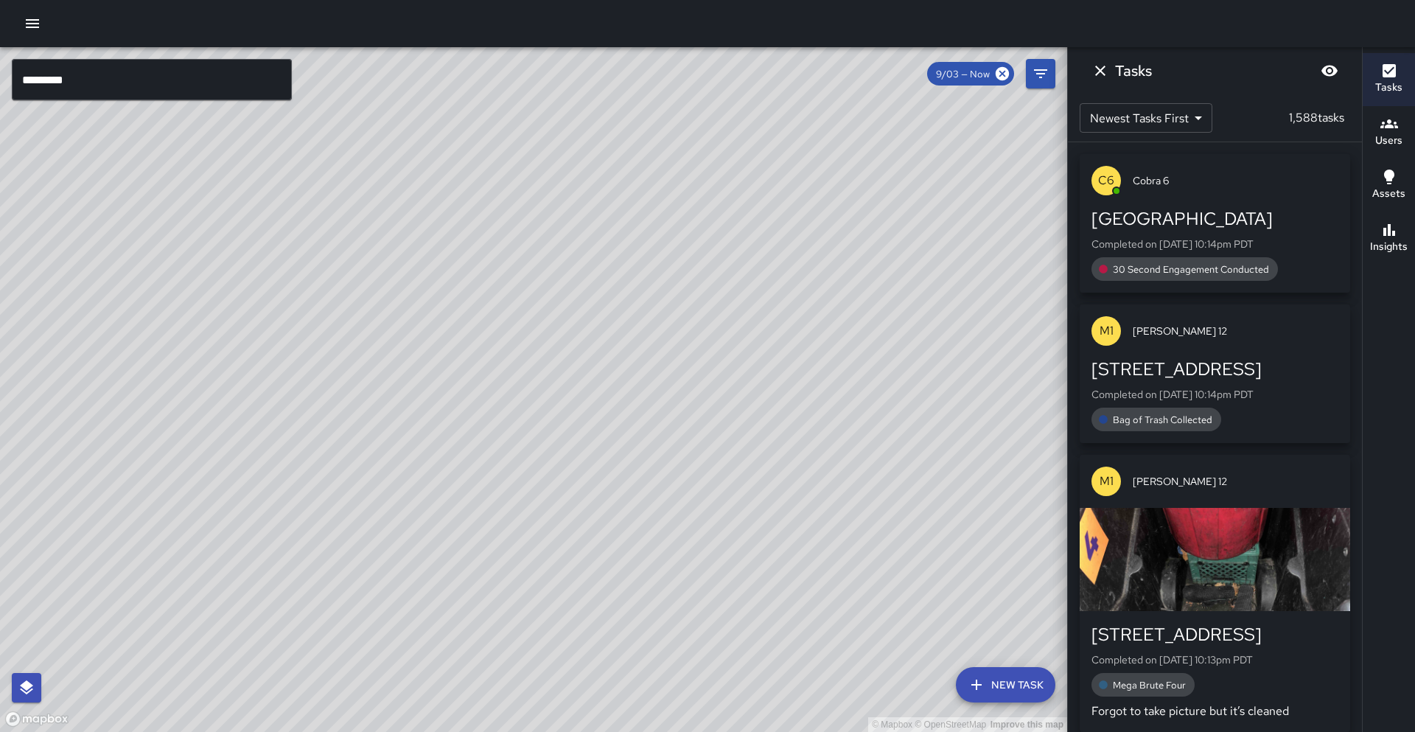
click at [915, 270] on div "© Mapbox © OpenStreetMap Improve this map" at bounding box center [533, 389] width 1067 height 685
